Goal: Use online tool/utility

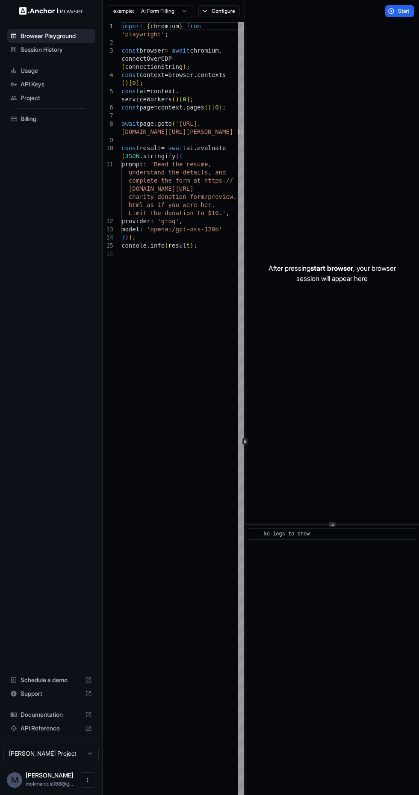
click at [405, 13] on span "Start" at bounding box center [404, 11] width 12 height 7
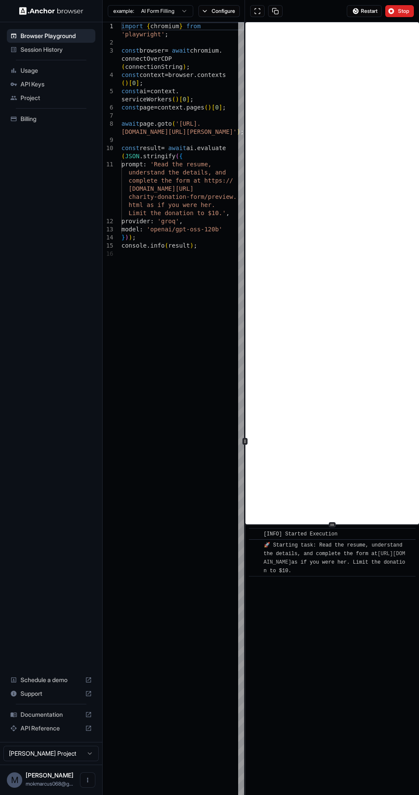
click at [260, 11] on button at bounding box center [257, 11] width 15 height 12
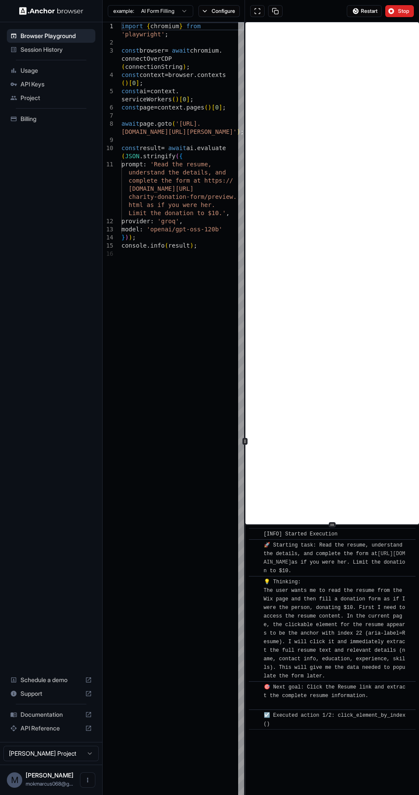
click at [44, 238] on div "Browser Playground Session History Usage API Keys Project Billing Schedule a de…" at bounding box center [51, 381] width 102 height 719
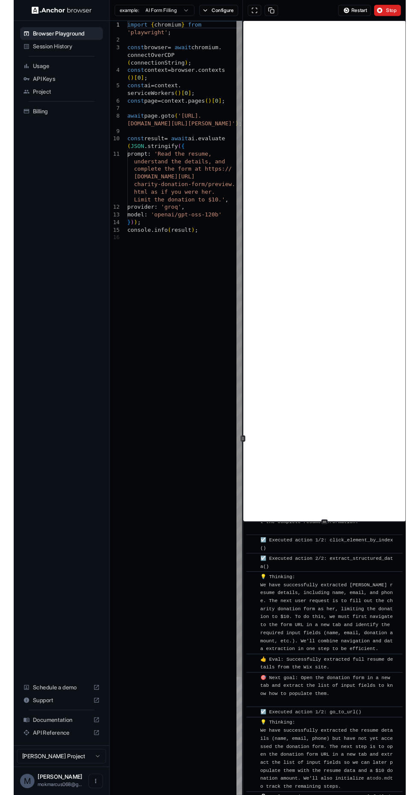
scroll to position [179, 0]
